Goal: Information Seeking & Learning: Learn about a topic

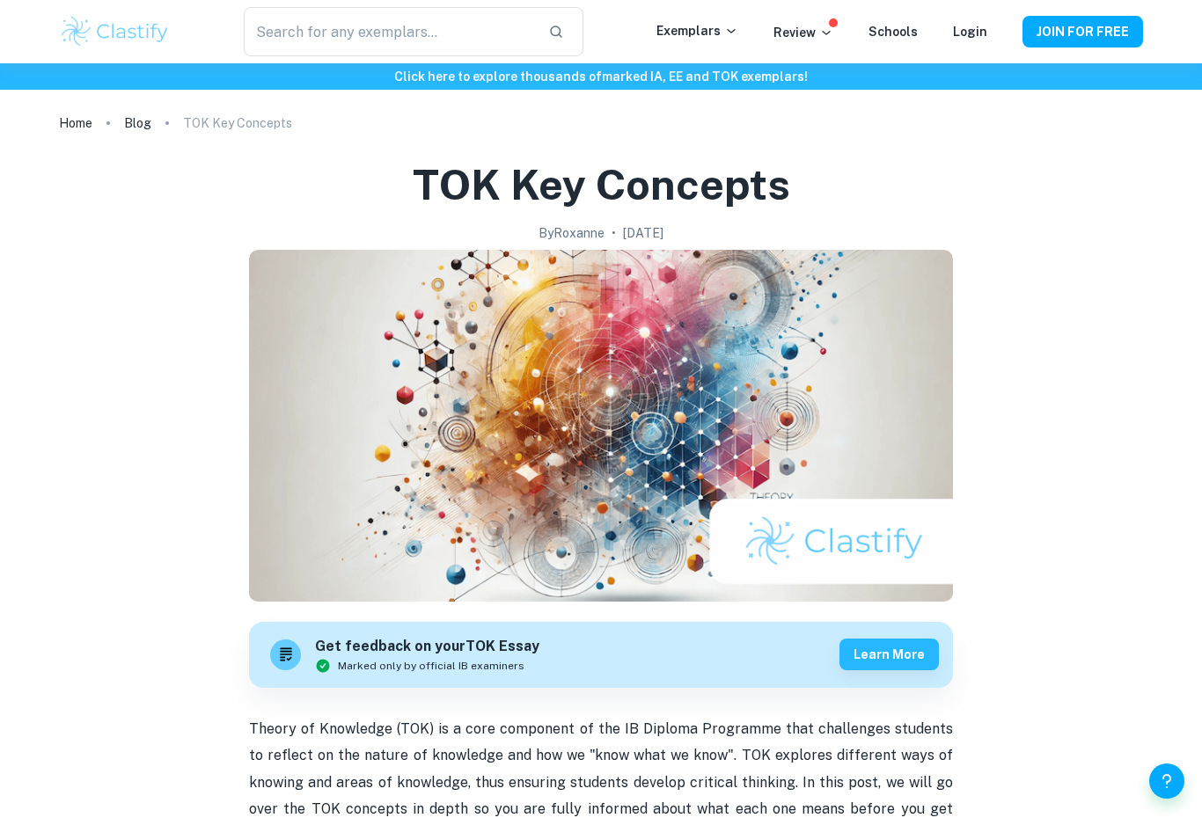
scroll to position [7, 0]
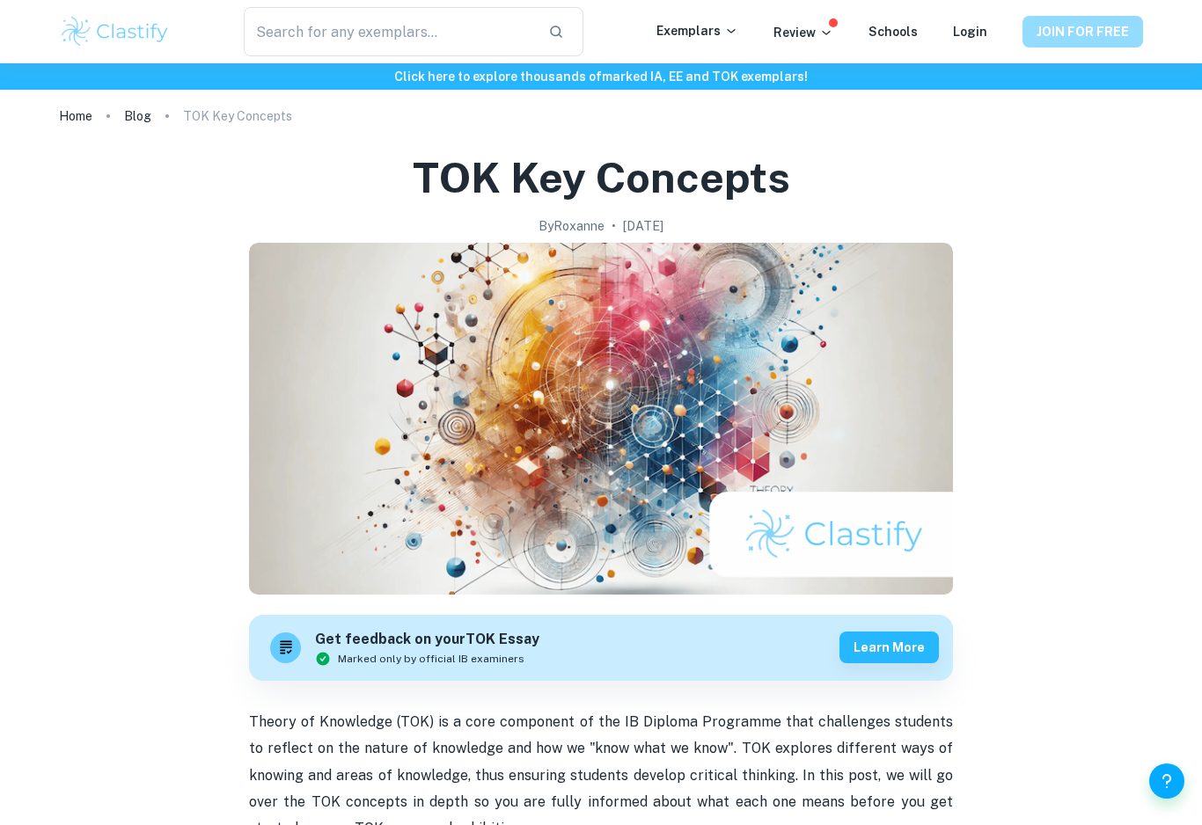
click at [1052, 32] on button "JOIN FOR FREE" at bounding box center [1082, 32] width 121 height 32
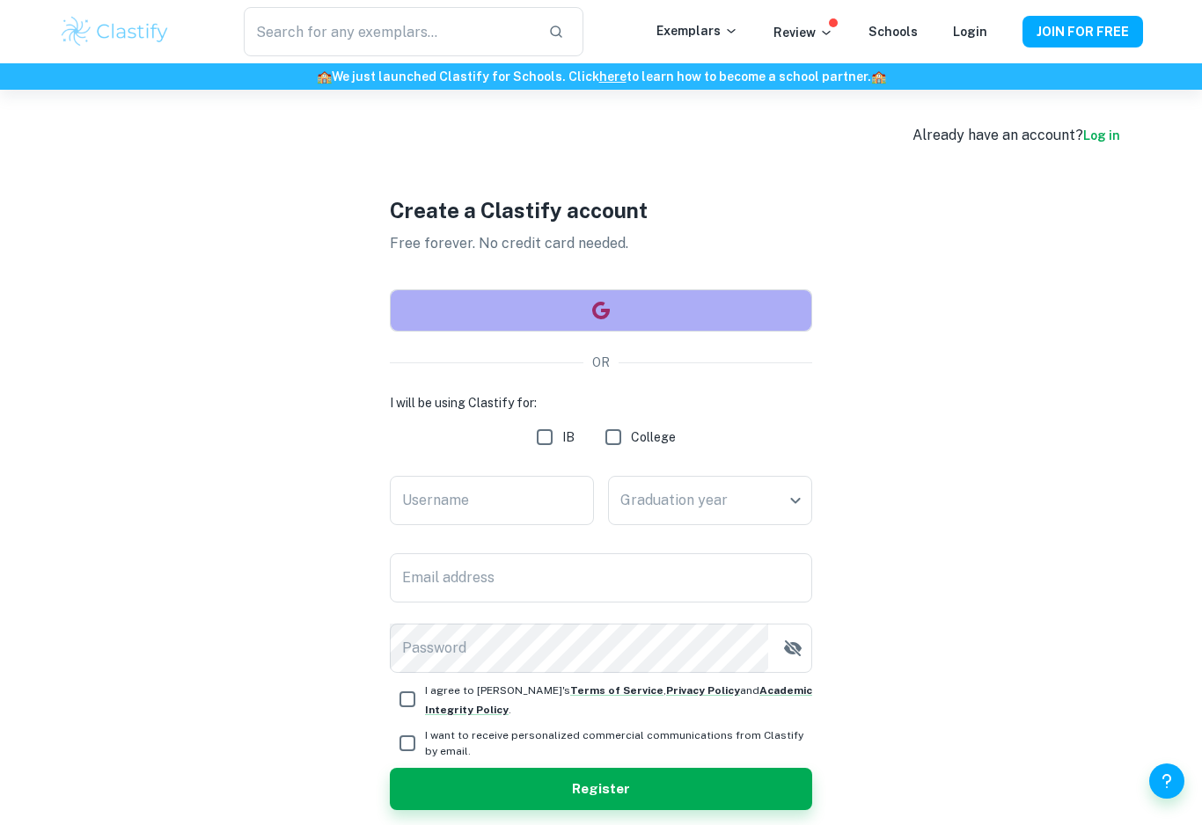
click at [727, 322] on button "button" at bounding box center [601, 310] width 422 height 42
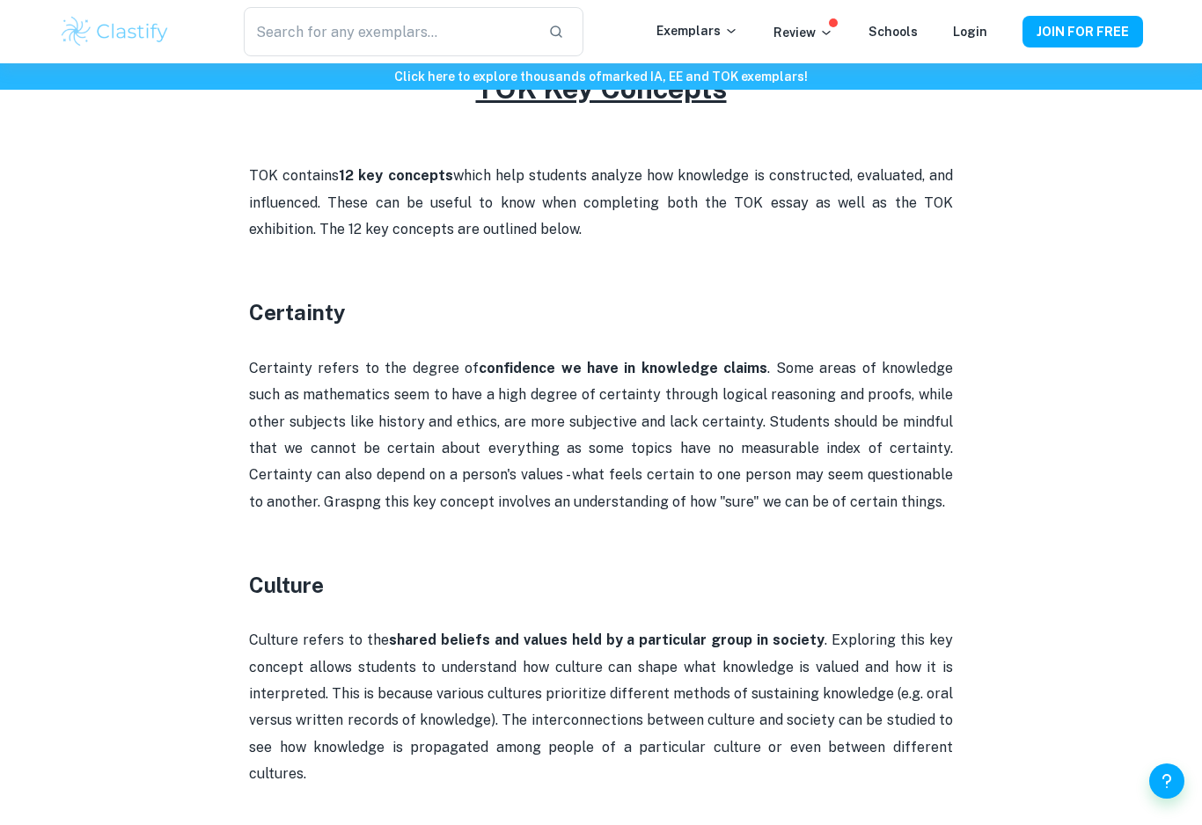
scroll to position [836, 0]
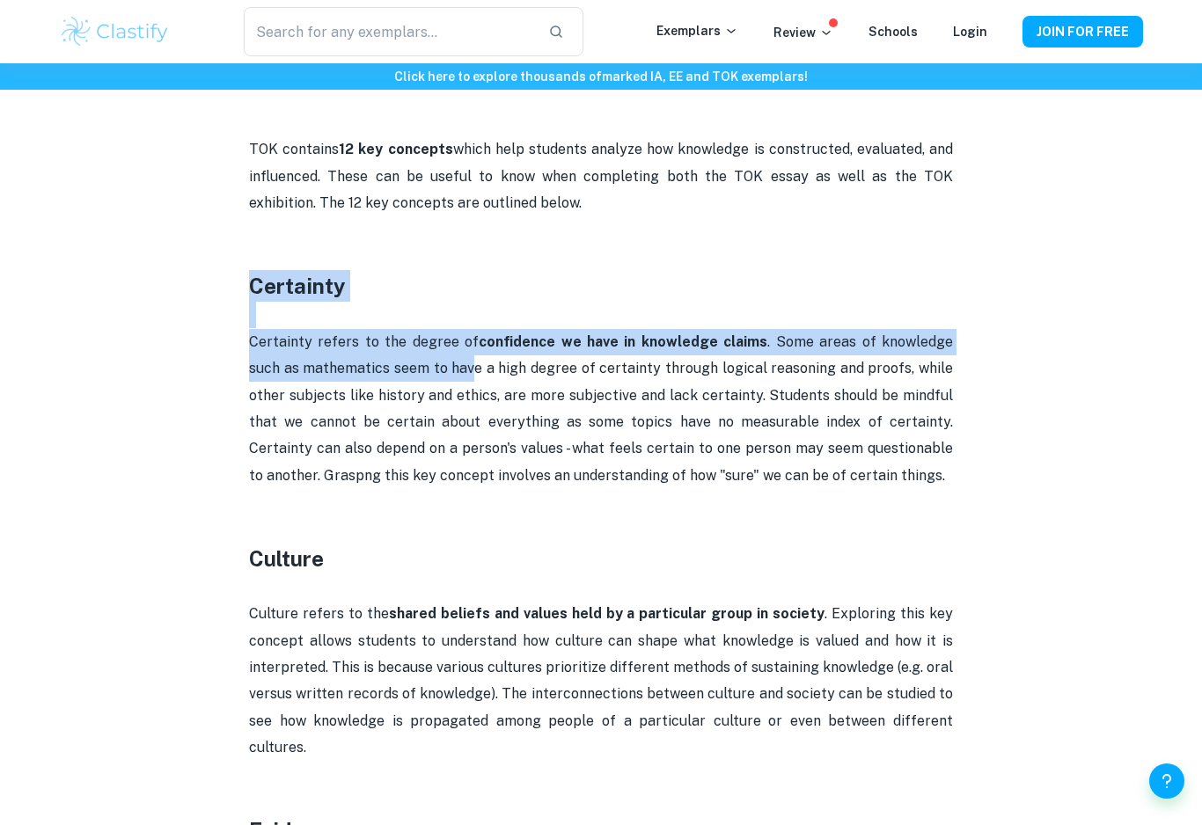
drag, startPoint x: 243, startPoint y: 281, endPoint x: 436, endPoint y: 349, distance: 205.4
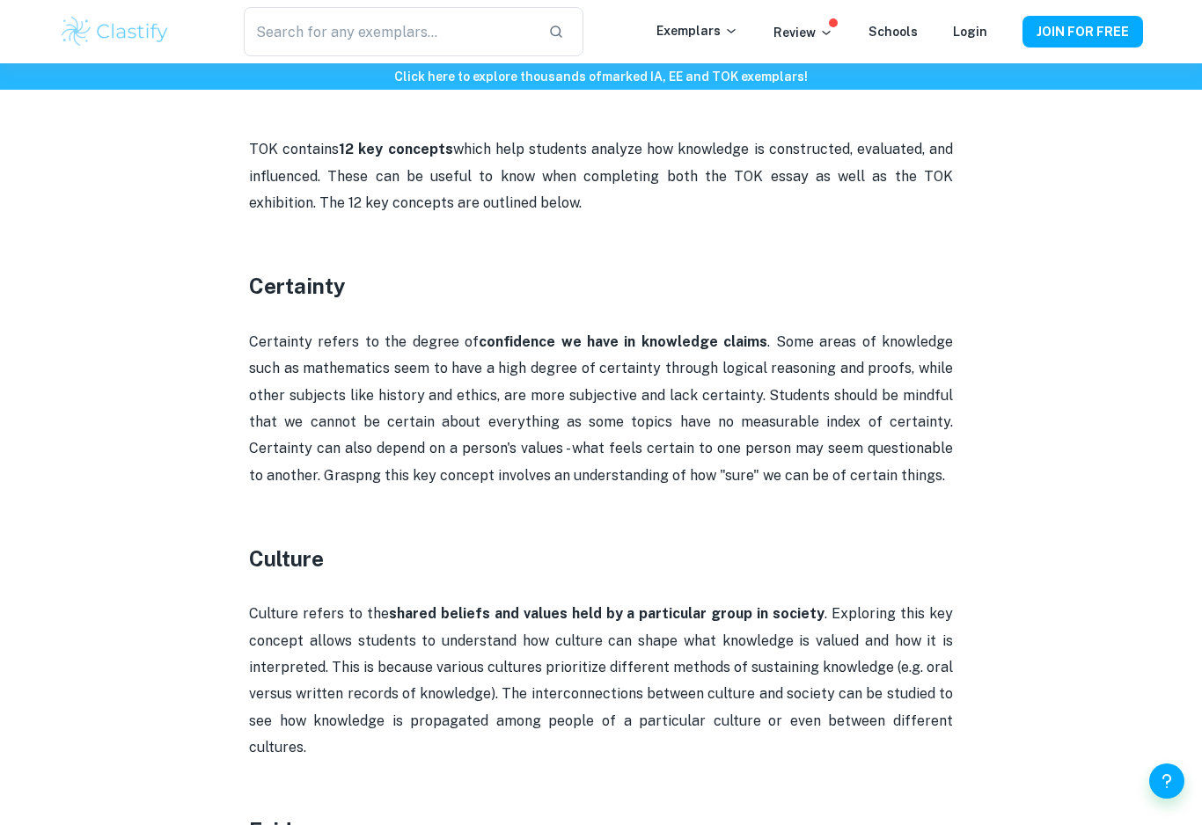
click at [261, 259] on p at bounding box center [601, 257] width 704 height 26
click at [260, 259] on p at bounding box center [601, 257] width 704 height 26
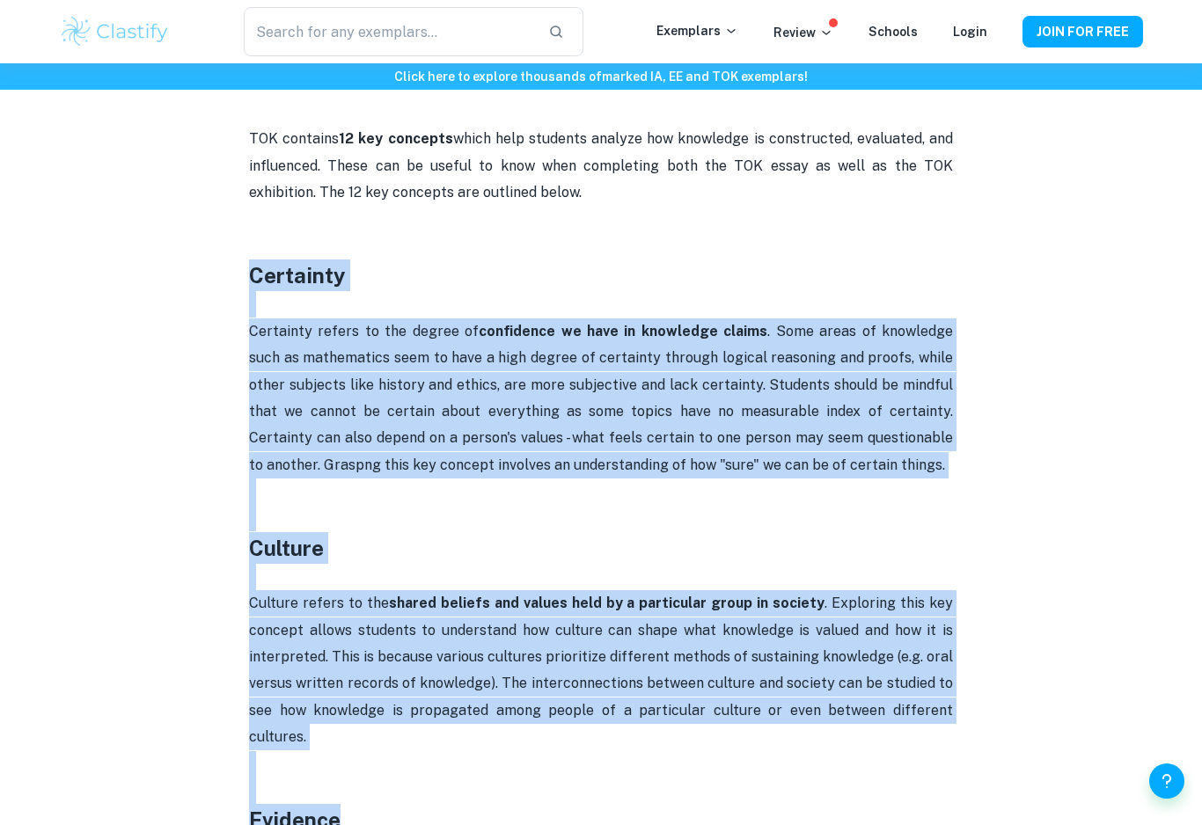
scroll to position [913, 0]
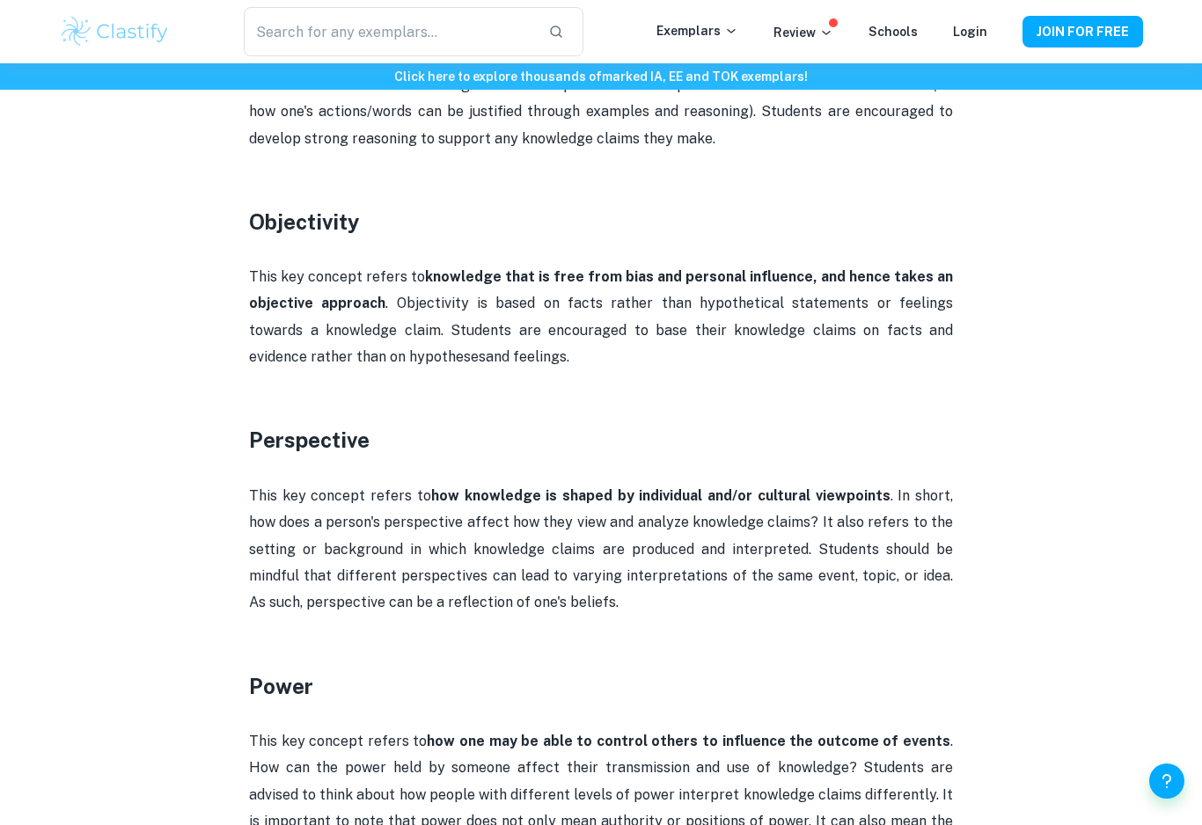
scroll to position [2372, 0]
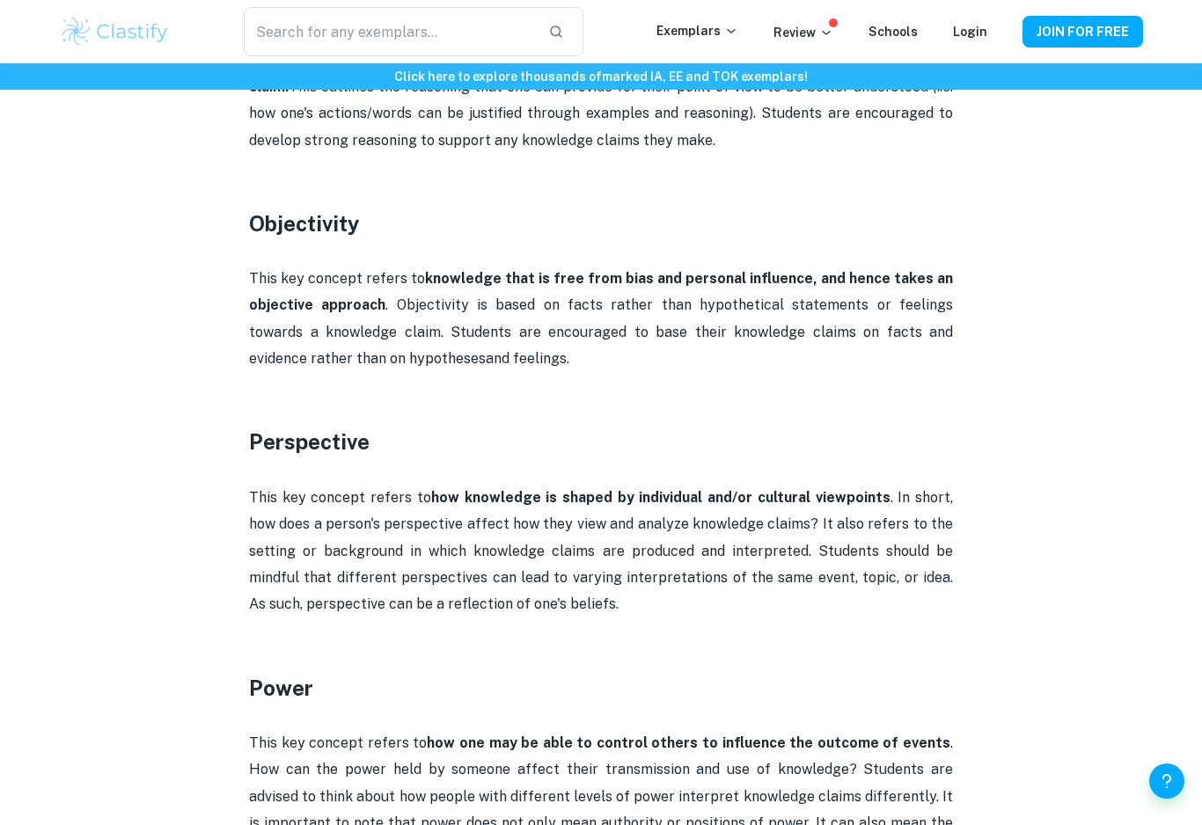
click at [442, 373] on p at bounding box center [601, 386] width 704 height 26
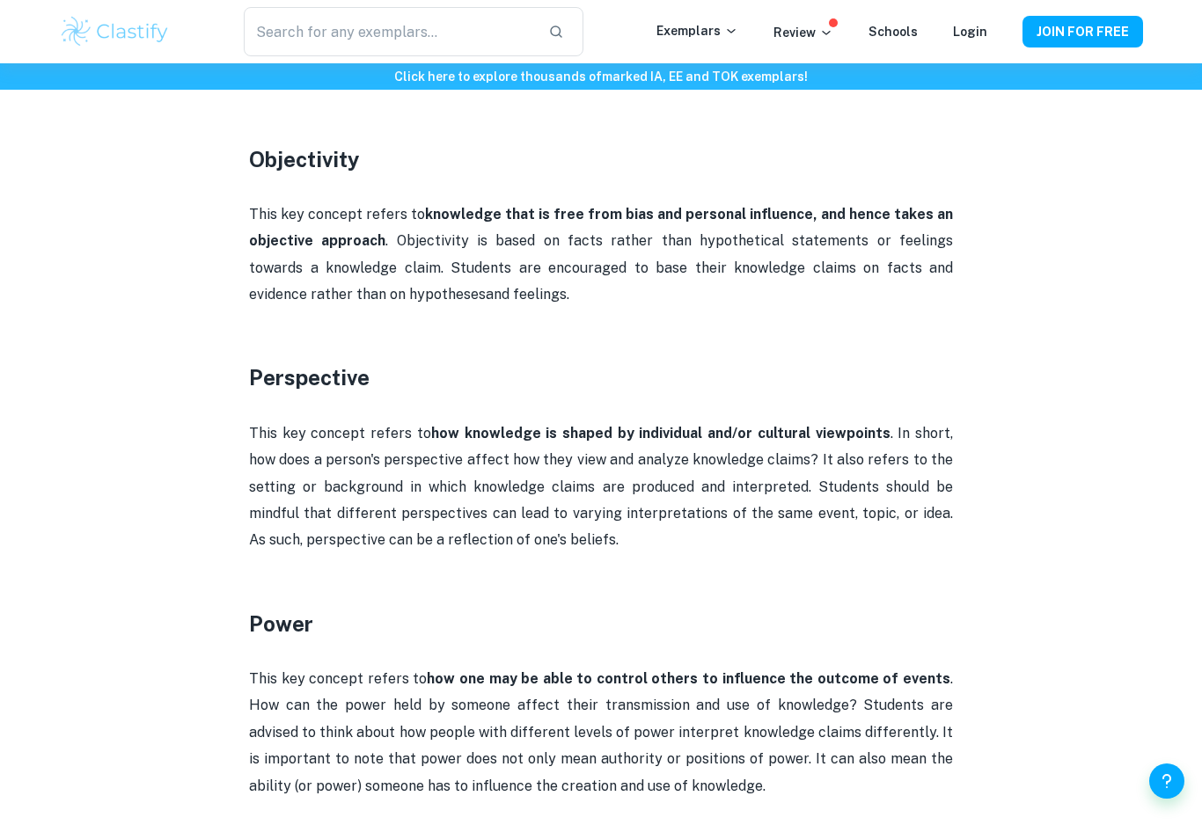
scroll to position [2439, 0]
